Goal: Information Seeking & Learning: Learn about a topic

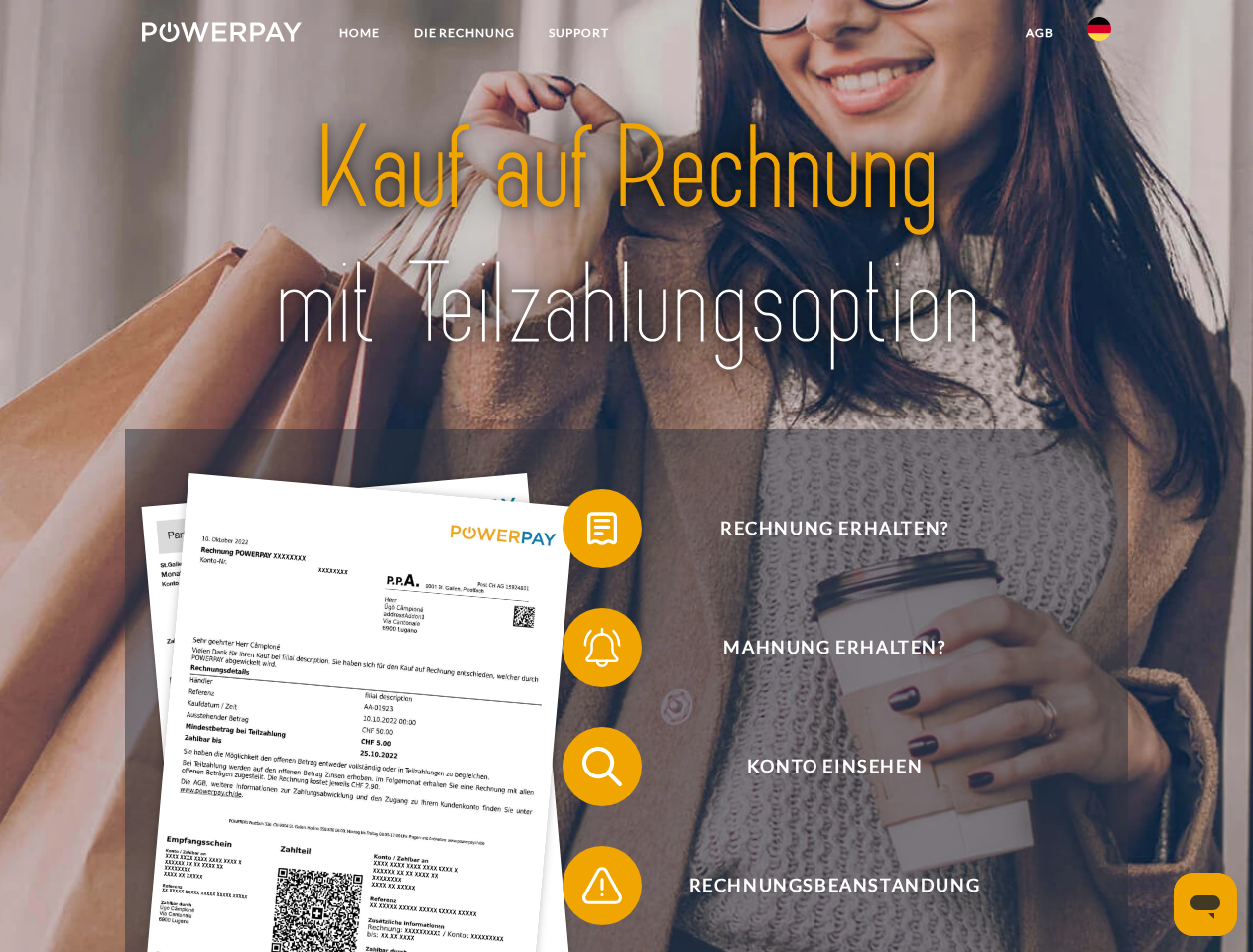
click at [221, 35] on img at bounding box center [221, 32] width 159 height 20
click at [1099, 35] on img at bounding box center [1099, 29] width 24 height 24
click at [1039, 33] on link "agb" at bounding box center [1040, 33] width 62 height 36
click at [587, 532] on span at bounding box center [572, 529] width 100 height 100
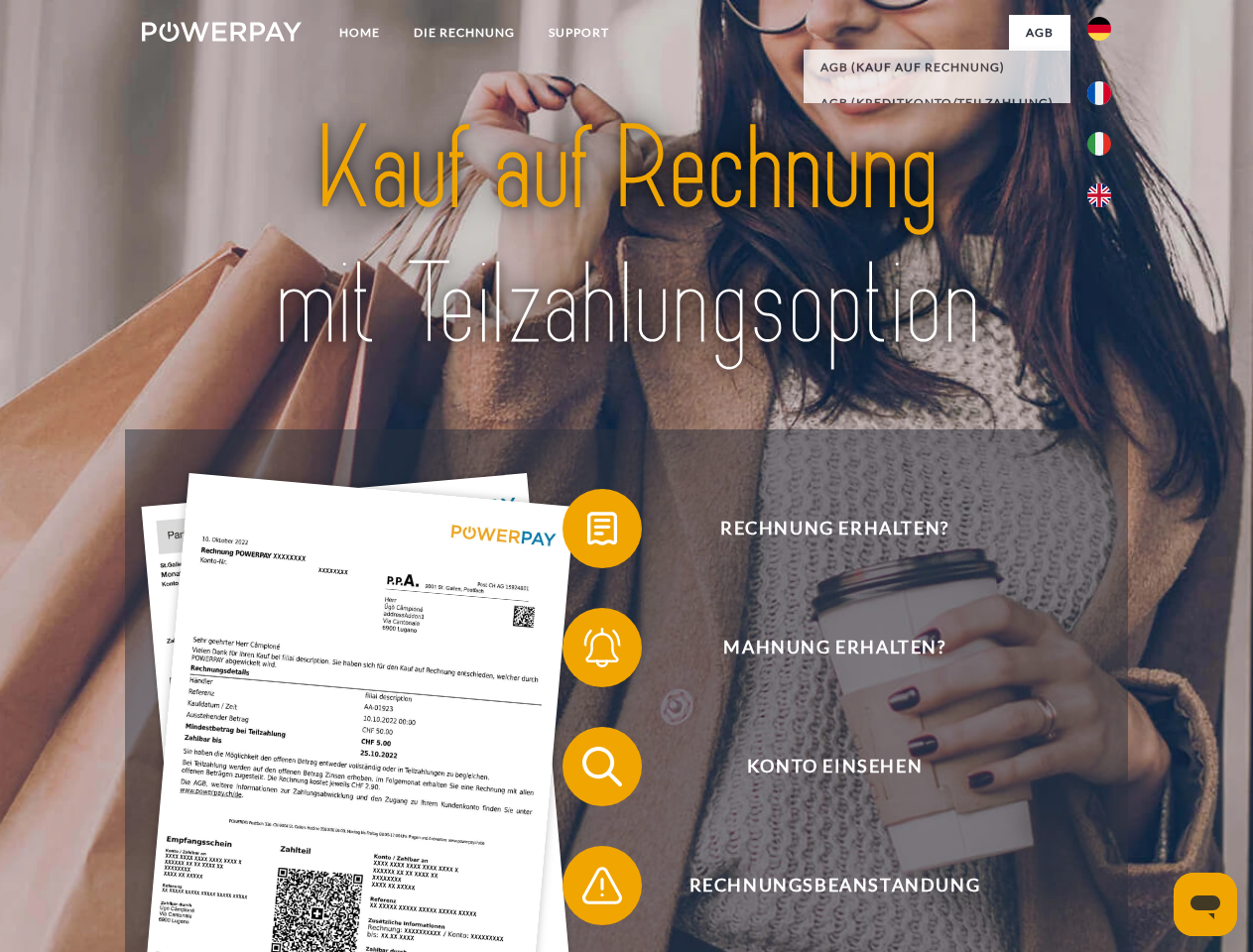
click at [587, 652] on span at bounding box center [572, 648] width 100 height 100
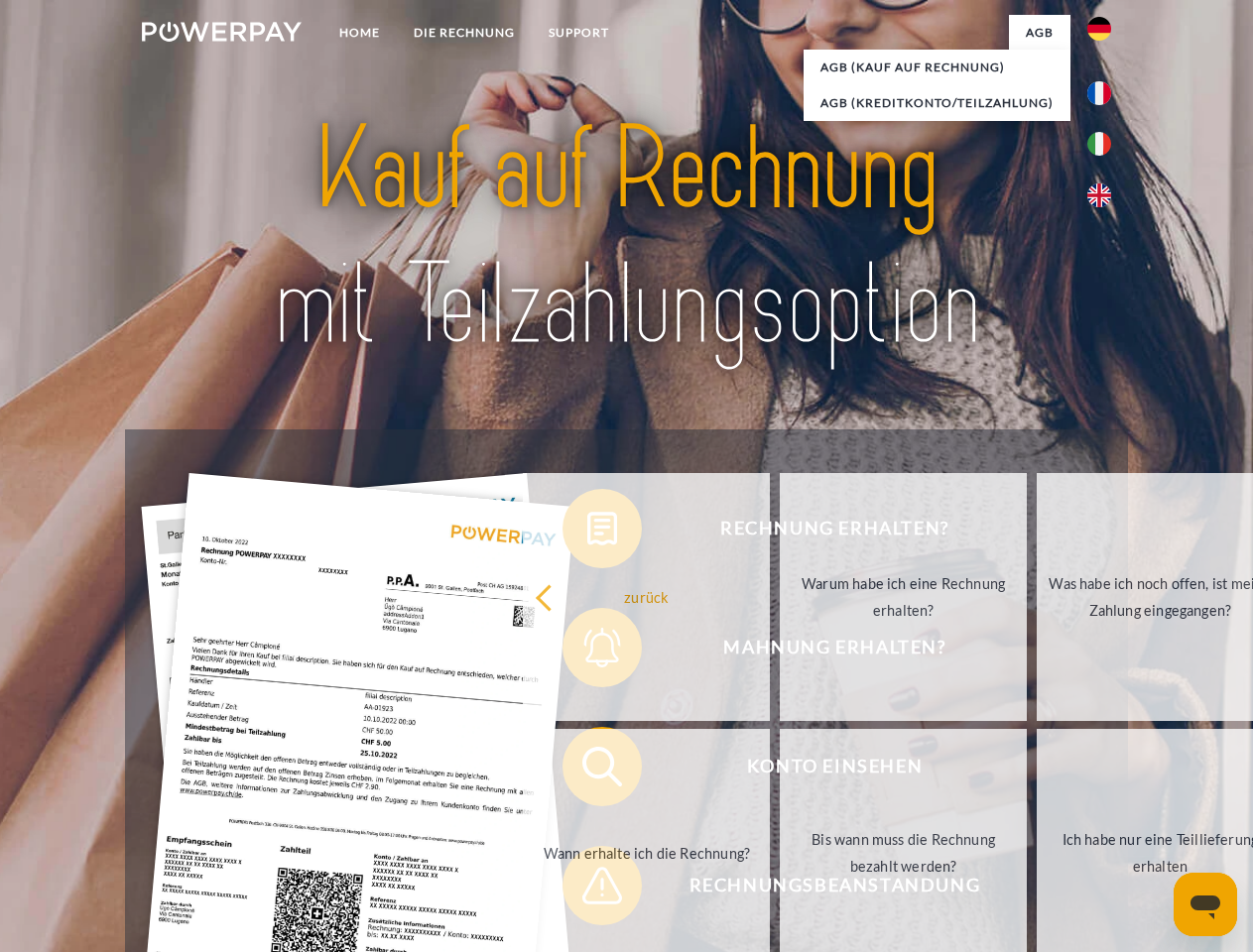
click at [780, 771] on link "Bis wann muss die Rechnung bezahlt werden?" at bounding box center [903, 852] width 247 height 248
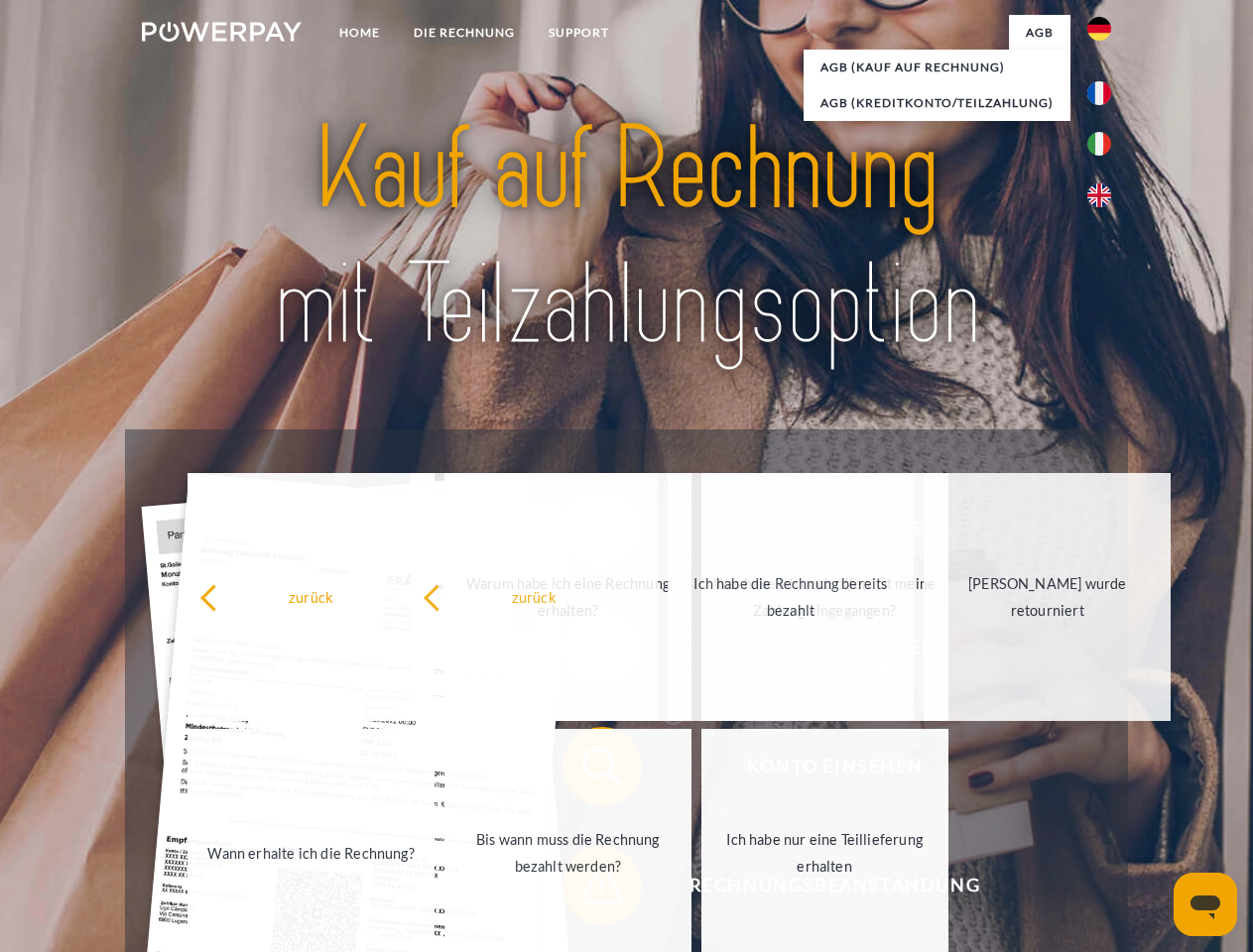
click at [587, 890] on span at bounding box center [572, 886] width 100 height 100
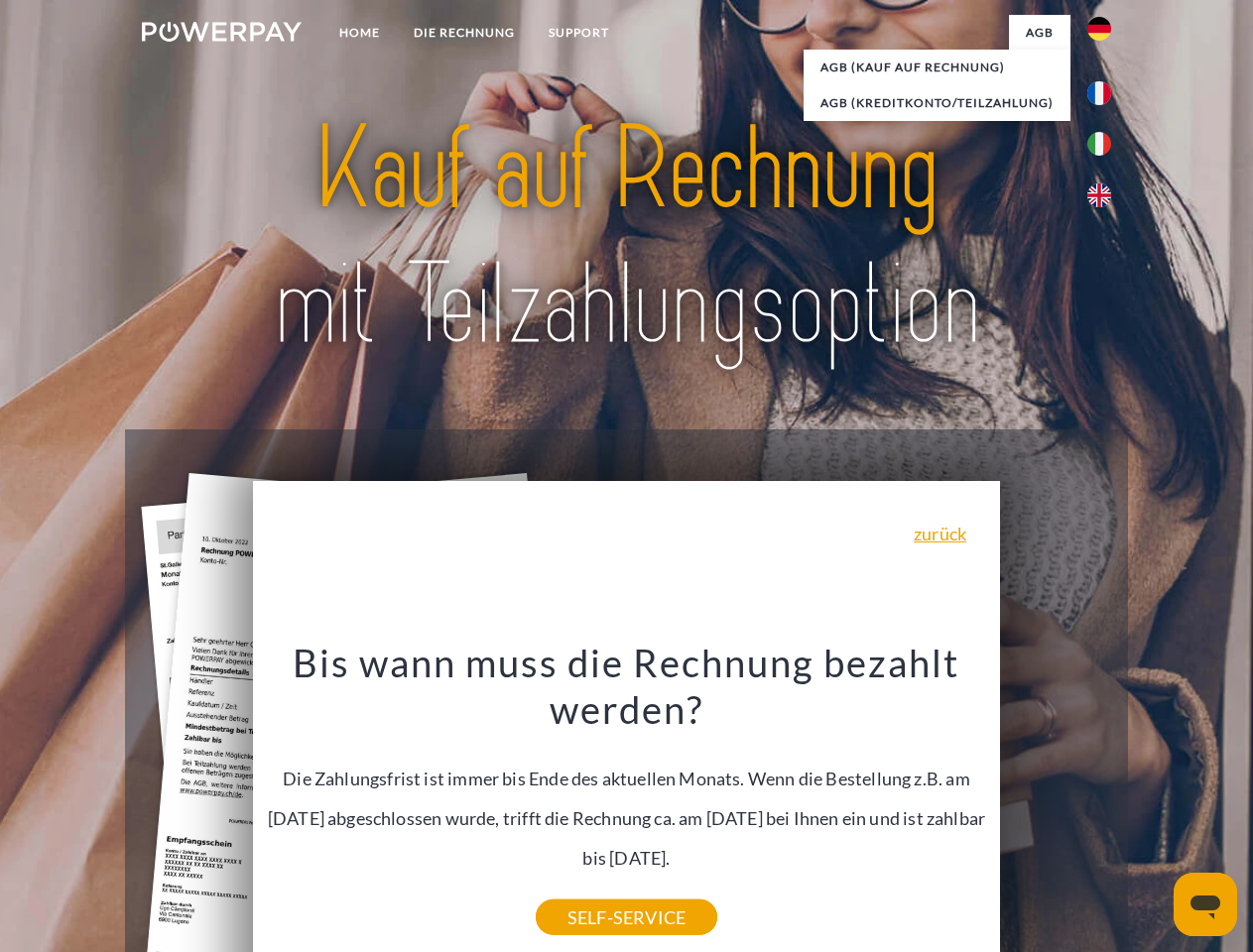
click at [1205, 905] on icon "Messaging-Fenster öffnen" at bounding box center [1205, 908] width 30 height 24
